Goal: Information Seeking & Learning: Learn about a topic

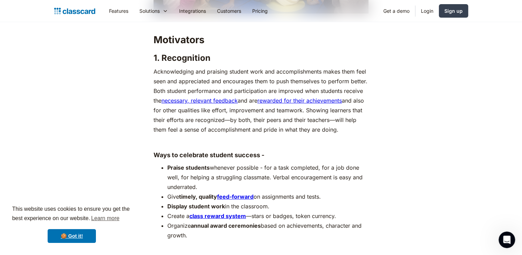
scroll to position [2576, 0]
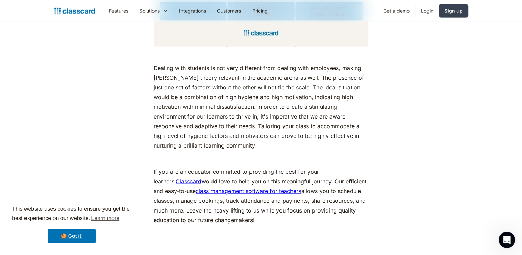
scroll to position [4088, 0]
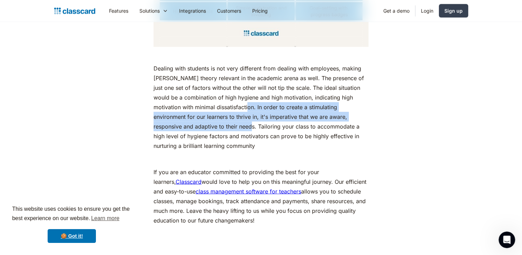
drag, startPoint x: 227, startPoint y: 83, endPoint x: 186, endPoint y: 107, distance: 47.0
click at [186, 107] on p "Dealing with students is not very different from dealing with employees, making…" at bounding box center [261, 107] width 215 height 87
copy p "In order to create a stimulating environment for our learners to thrive in, it'…"
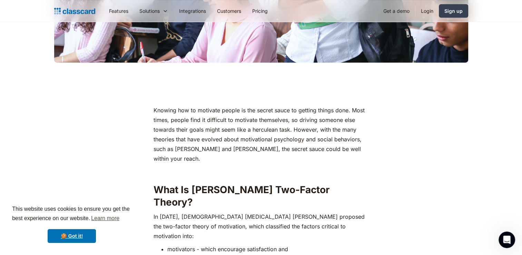
scroll to position [0, 0]
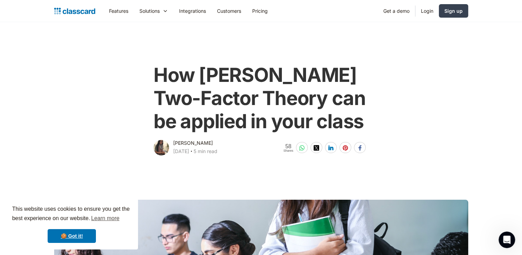
click at [69, 106] on div "How [PERSON_NAME] Two-Factor Theory can be applied in your class [PERSON_NAME] …" at bounding box center [261, 107] width 421 height 100
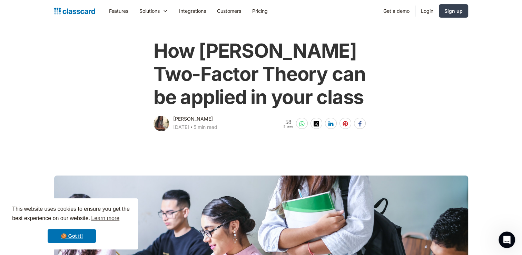
scroll to position [29, 0]
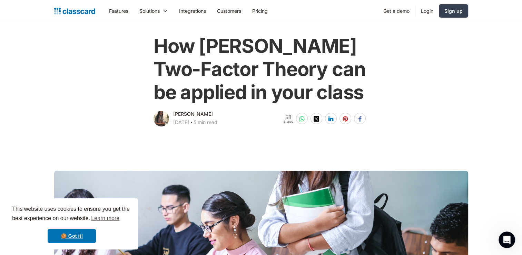
click at [61, 158] on main at bounding box center [261, 217] width 522 height 178
click at [39, 136] on main at bounding box center [261, 217] width 522 height 178
click at [87, 176] on div at bounding box center [261, 234] width 414 height 127
